Goal: Task Accomplishment & Management: Manage account settings

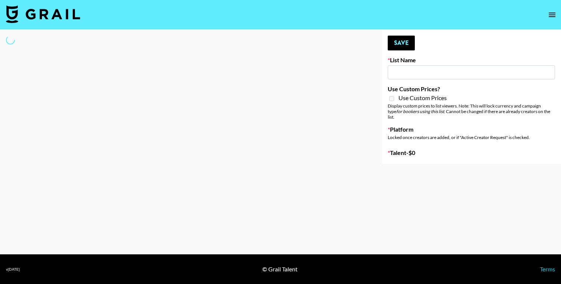
type input "Nicklback - Rockstar"
select select "Song"
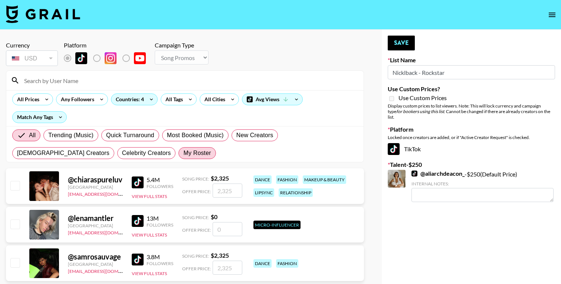
click at [183, 156] on span "My Roster" at bounding box center [196, 153] width 27 height 9
click at [183, 153] on input "My Roster" at bounding box center [183, 153] width 0 height 0
radio input "true"
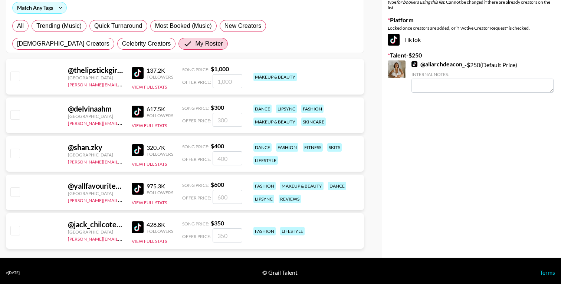
scroll to position [113, 0]
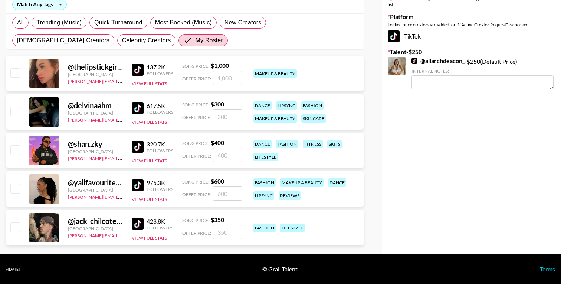
click at [11, 223] on input "checkbox" at bounding box center [14, 227] width 9 height 9
checkbox input "true"
type input "350"
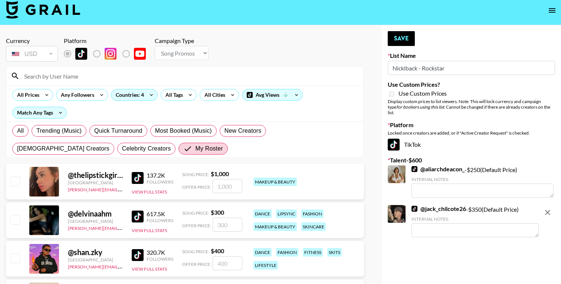
scroll to position [0, 0]
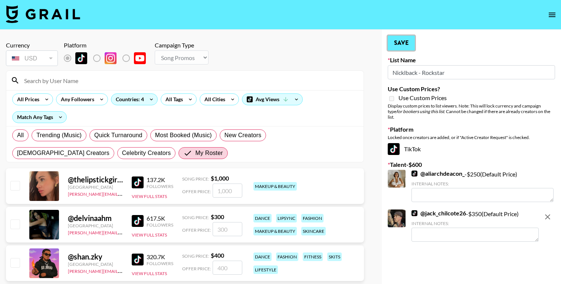
click at [403, 45] on button "Save" at bounding box center [401, 43] width 27 height 15
radio input "true"
